Goal: Information Seeking & Learning: Learn about a topic

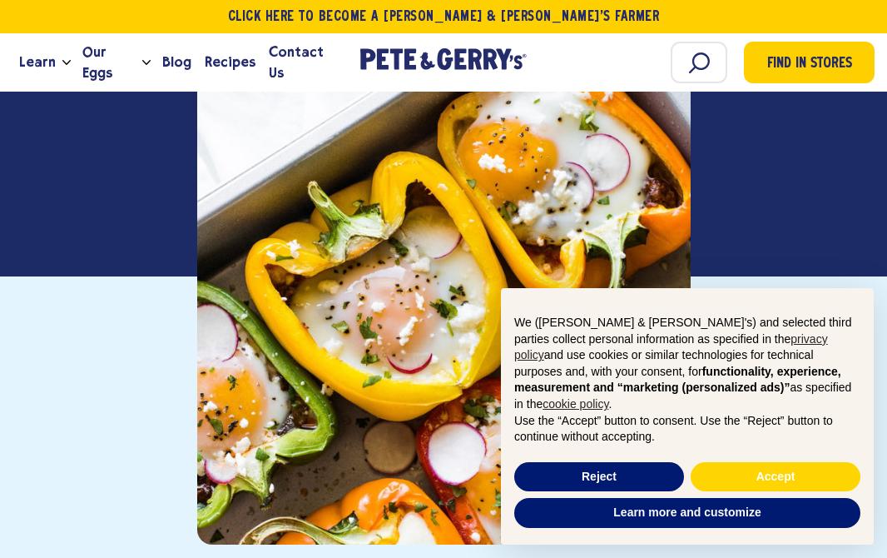
scroll to position [416, 0]
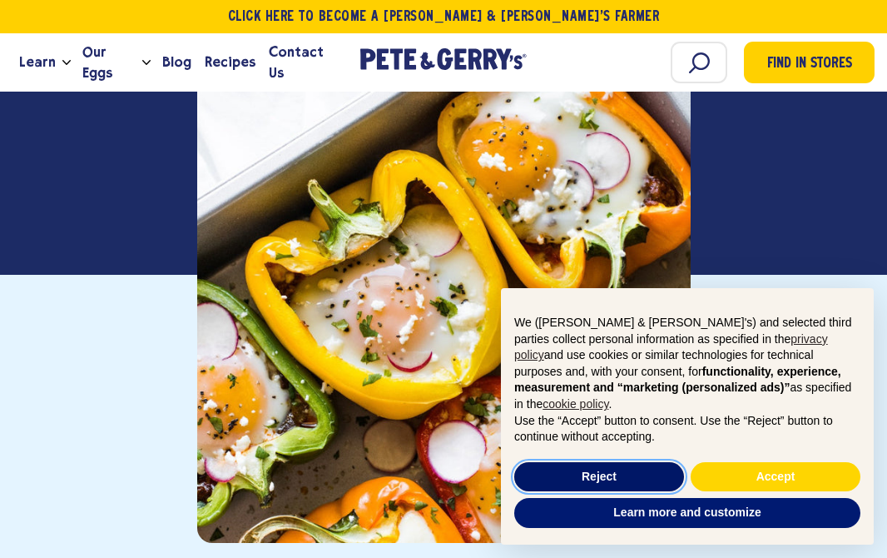
click at [643, 477] on button "Reject" at bounding box center [599, 477] width 170 height 30
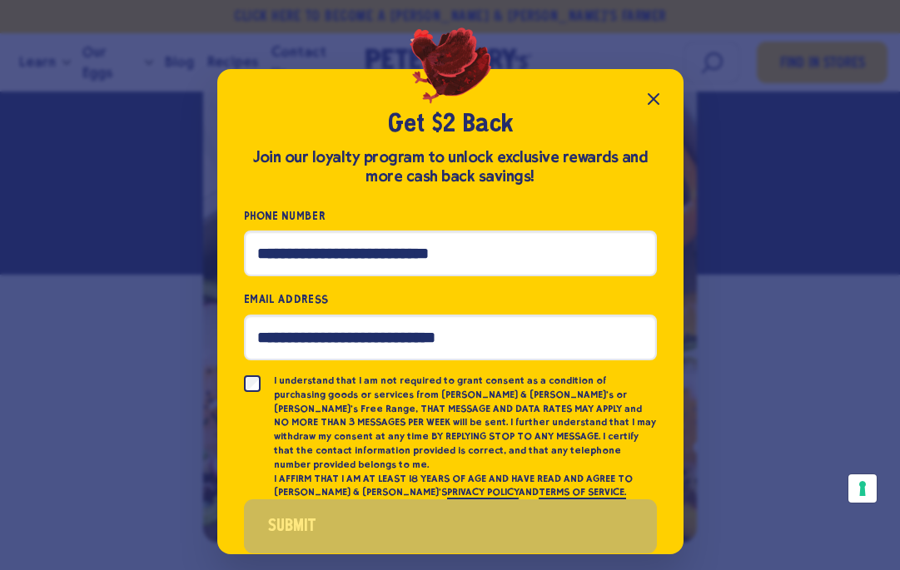
click at [653, 97] on icon "Close popup" at bounding box center [654, 99] width 20 height 20
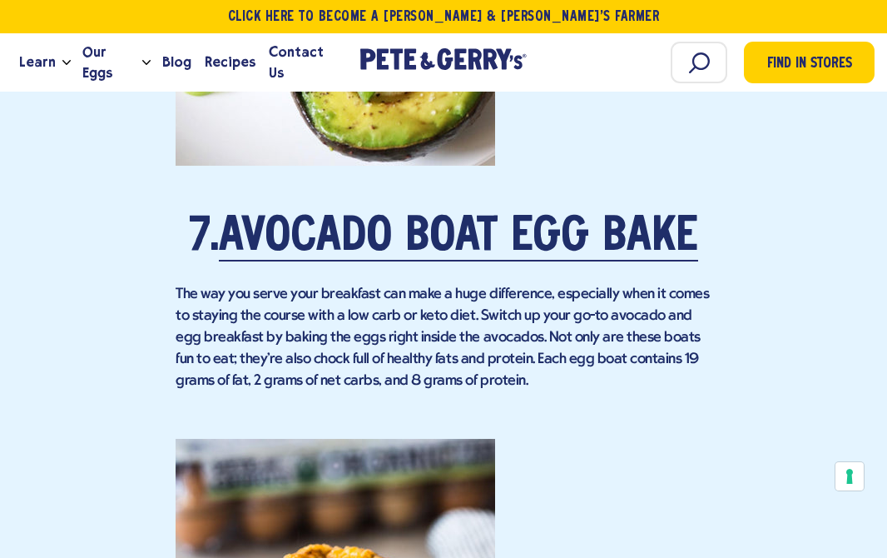
scroll to position [5911, 0]
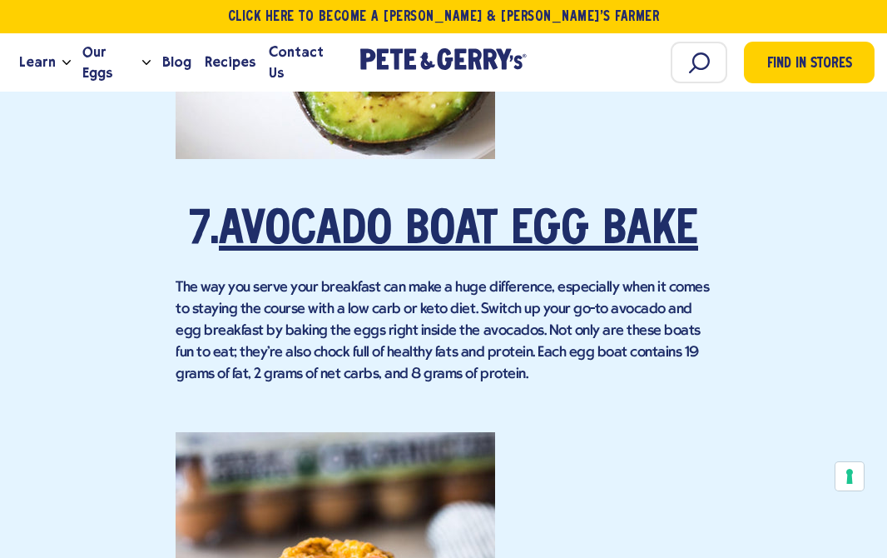
click at [351, 208] on link "Avocado Boat Egg Bake" at bounding box center [459, 231] width 480 height 47
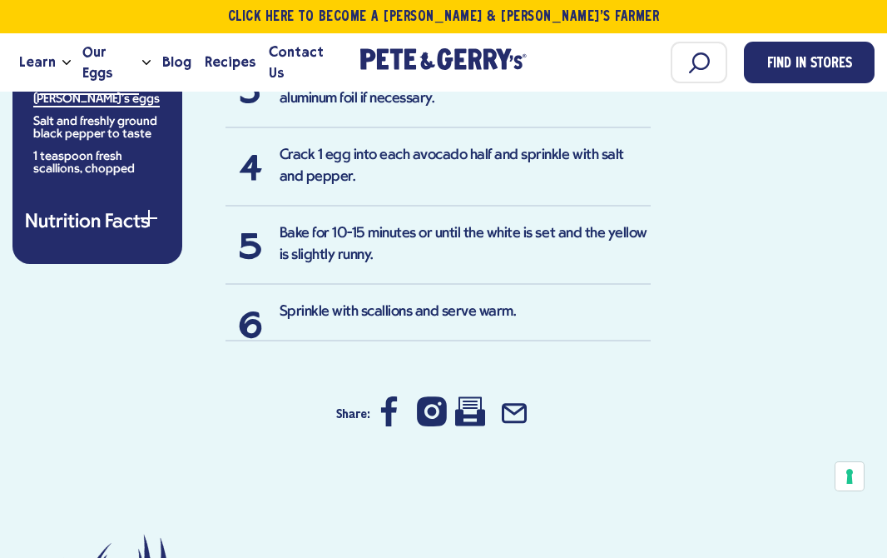
scroll to position [1415, 0]
